Goal: Check status: Check status

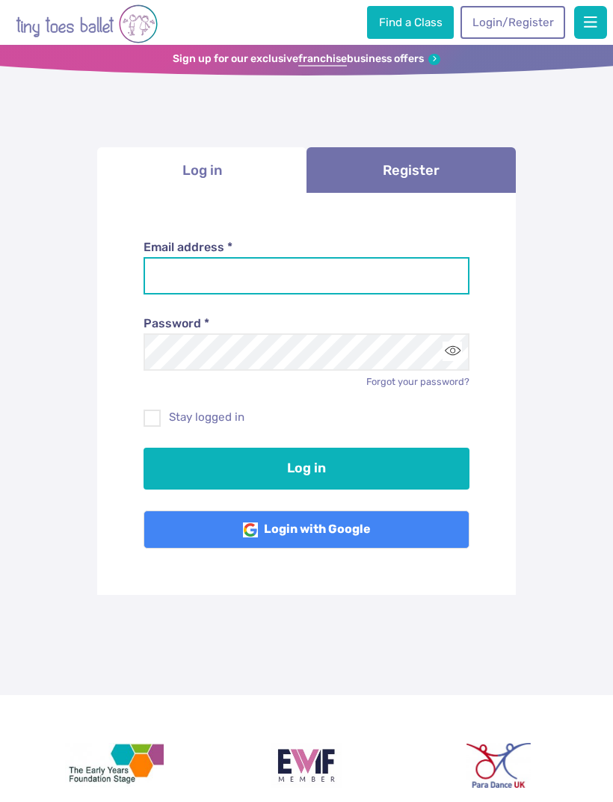
type input "**********"
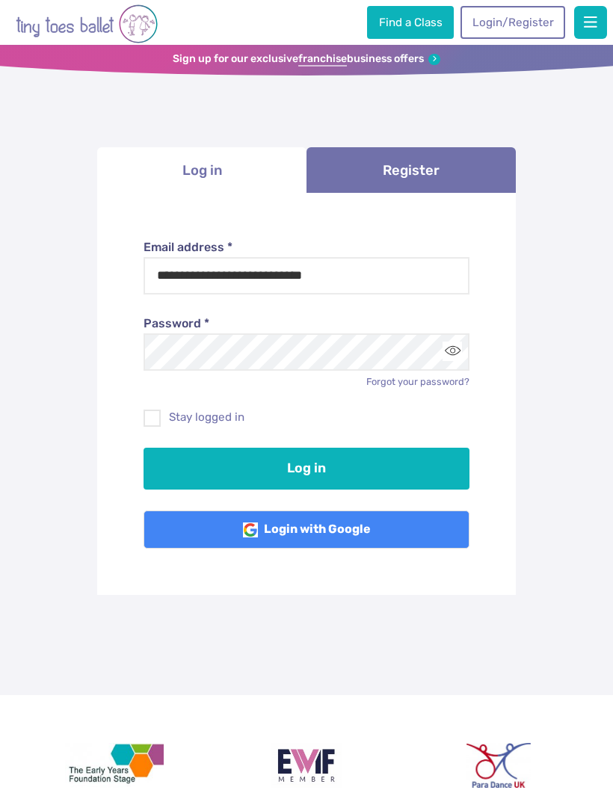
click at [306, 466] on button "Log in" at bounding box center [307, 469] width 327 height 42
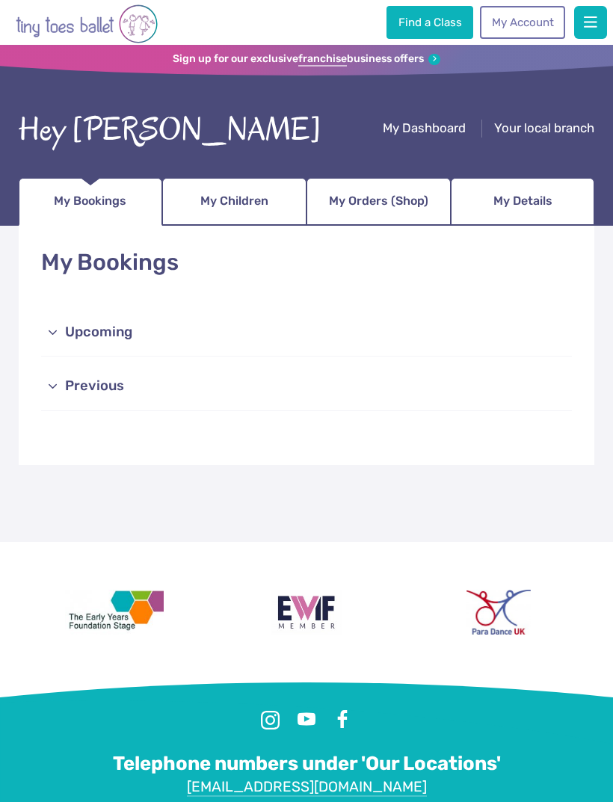
click at [66, 325] on link "Upcoming" at bounding box center [306, 333] width 530 height 48
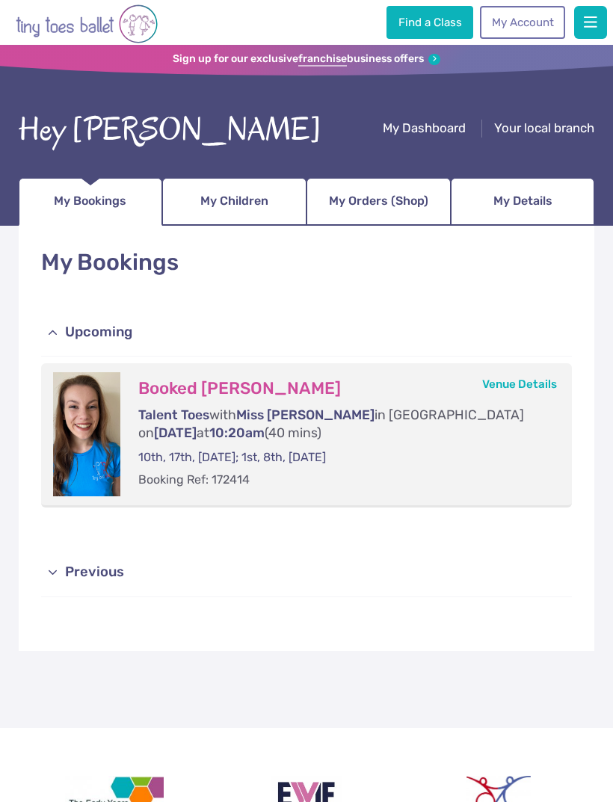
click at [213, 439] on p "Talent Toes with Miss Lucy in Westcliff-on-Sea on Wednesday at 10:20am (40 mins)" at bounding box center [339, 424] width 403 height 37
click at [517, 380] on link "Venue Details" at bounding box center [519, 383] width 75 height 13
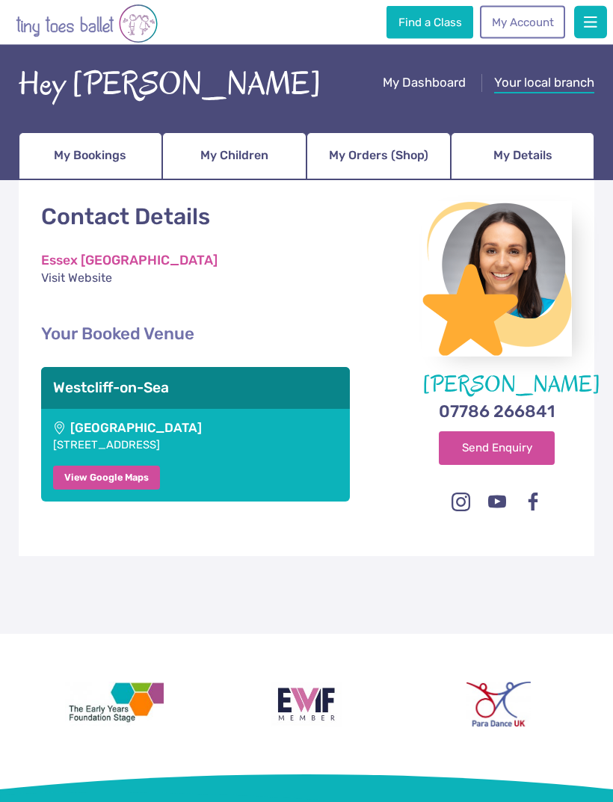
scroll to position [40, 0]
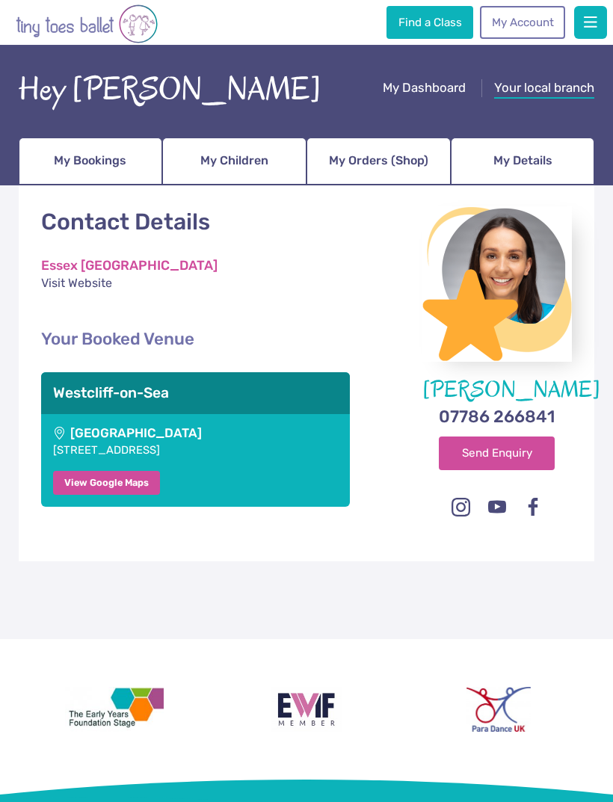
click at [87, 155] on span "My Bookings" at bounding box center [90, 161] width 73 height 24
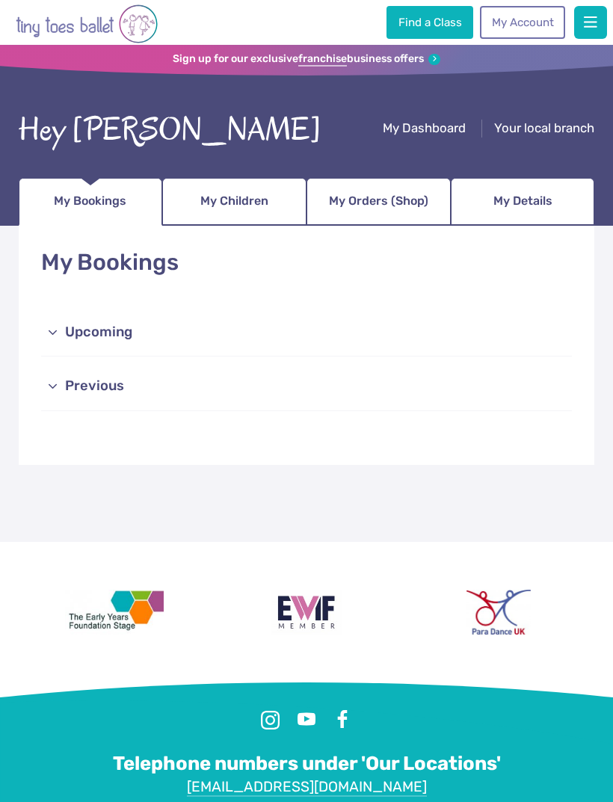
click at [93, 333] on link "Upcoming" at bounding box center [306, 333] width 530 height 48
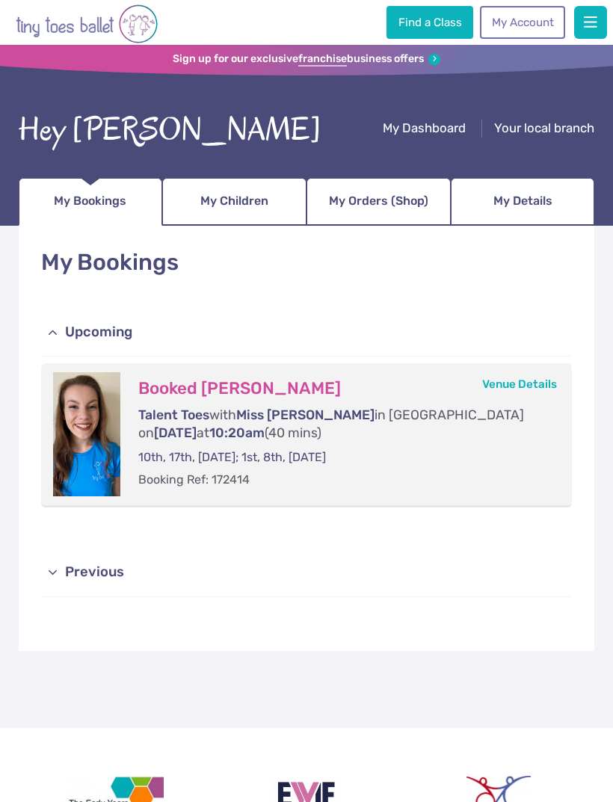
click at [585, 25] on span "button" at bounding box center [590, 22] width 13 height 15
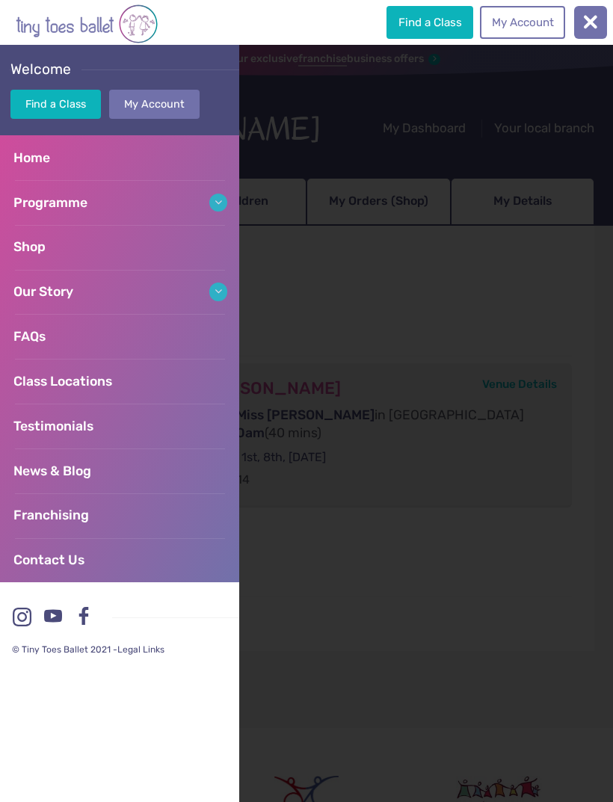
click at [522, 260] on div at bounding box center [306, 423] width 613 height 757
